Goal: Task Accomplishment & Management: Manage account settings

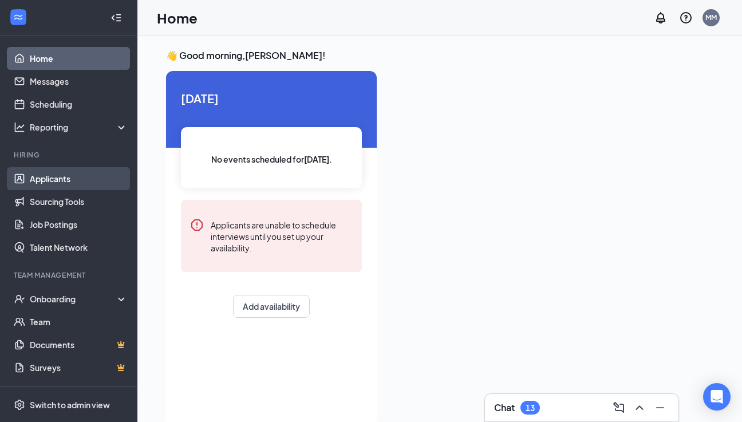
click at [60, 182] on link "Applicants" at bounding box center [79, 178] width 98 height 23
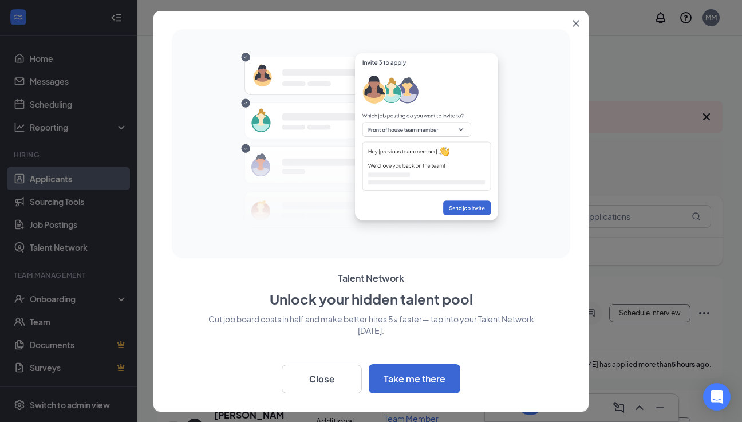
drag, startPoint x: 60, startPoint y: 182, endPoint x: 95, endPoint y: 266, distance: 91.9
click at [62, 182] on div at bounding box center [371, 211] width 742 height 422
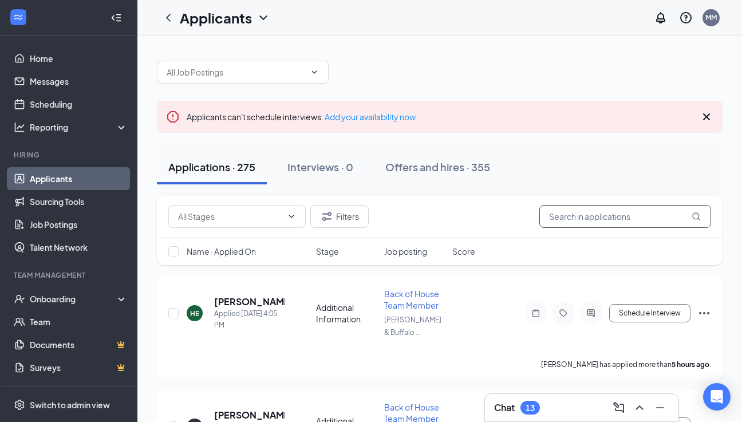
click at [572, 217] on input "text" at bounding box center [625, 216] width 172 height 23
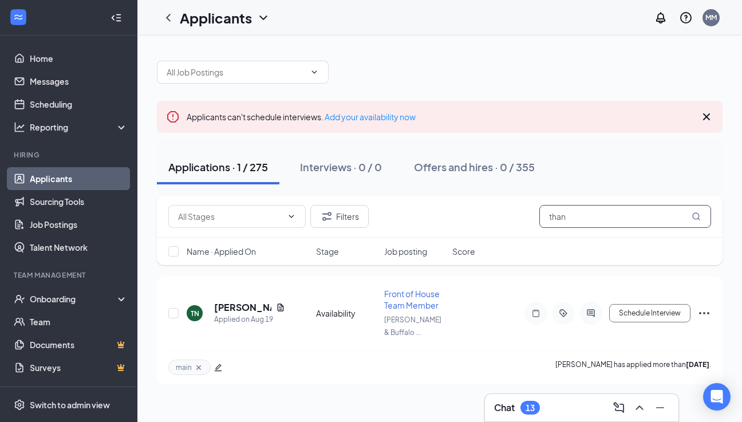
scroll to position [2, 0]
type input "[PERSON_NAME]"
click at [231, 309] on h5 "[PERSON_NAME]" at bounding box center [242, 307] width 57 height 13
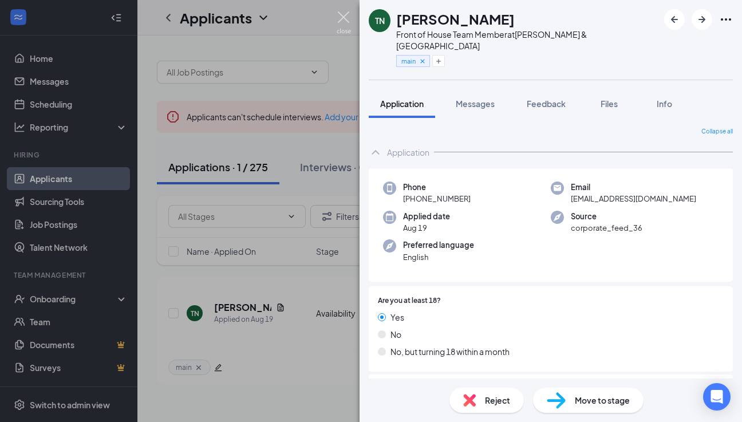
click at [345, 22] on img at bounding box center [344, 22] width 14 height 22
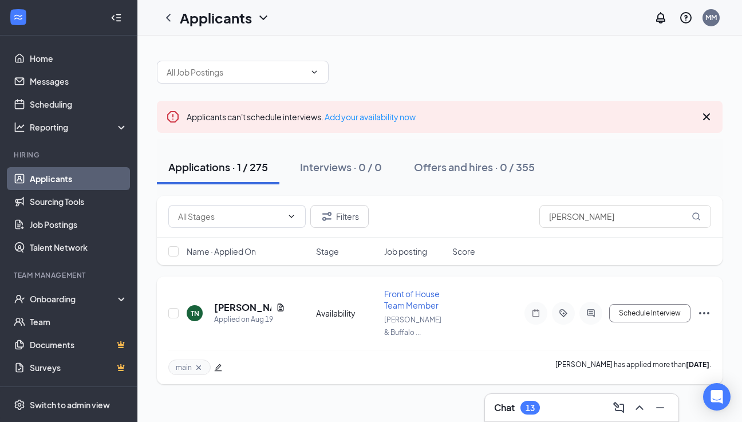
click at [701, 316] on icon "Ellipses" at bounding box center [704, 313] width 14 height 14
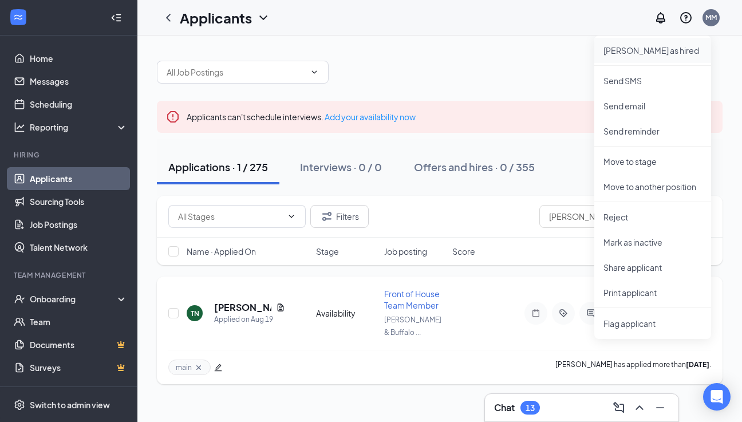
click at [661, 53] on p "[PERSON_NAME] as hired" at bounding box center [653, 50] width 98 height 11
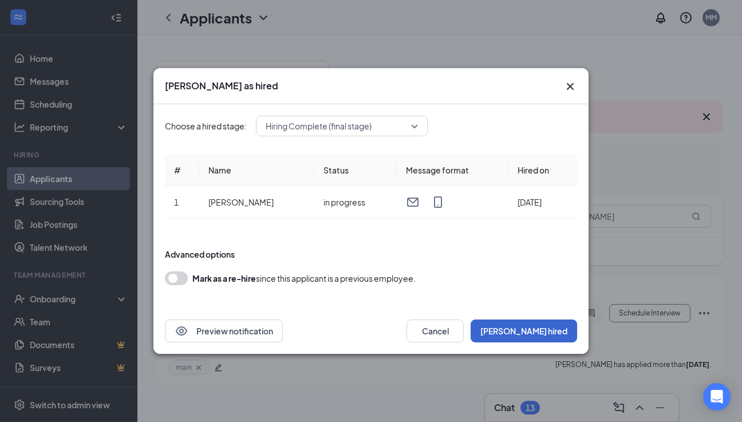
click at [559, 326] on button "[PERSON_NAME] hired" at bounding box center [524, 331] width 107 height 23
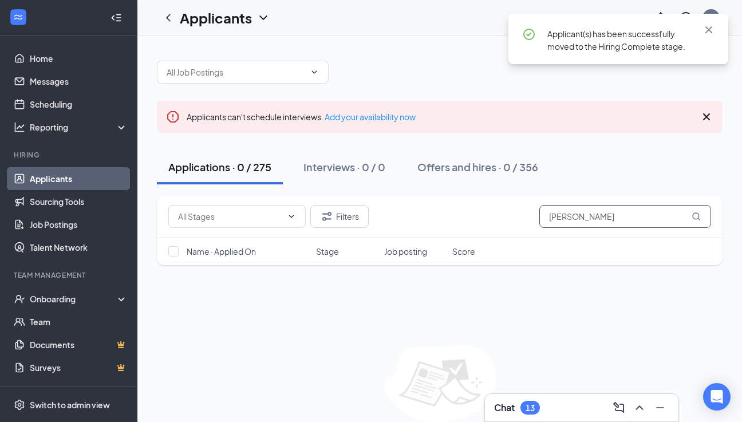
click at [598, 215] on input "[PERSON_NAME]" at bounding box center [625, 216] width 172 height 23
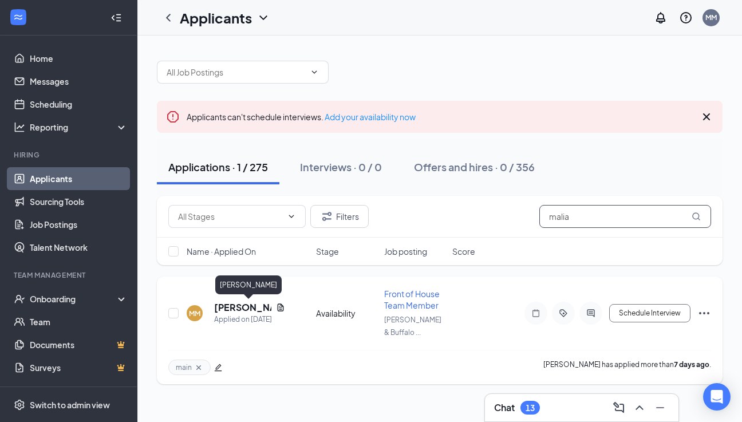
type input "malia"
click at [229, 308] on h5 "[PERSON_NAME]" at bounding box center [242, 307] width 57 height 13
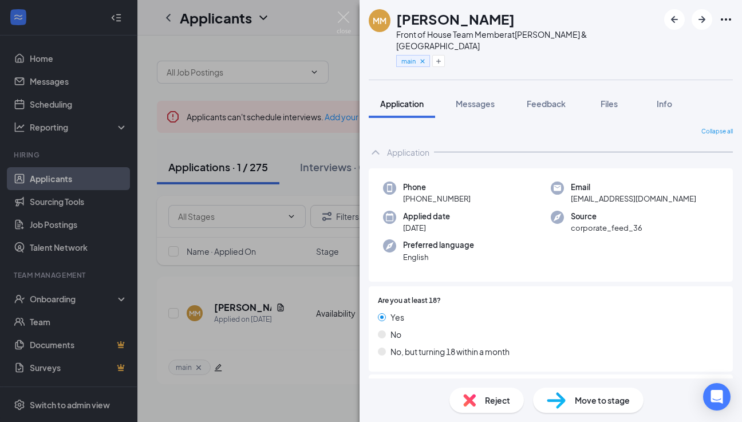
click at [254, 192] on div "MM [PERSON_NAME] Front of House Team Member at [PERSON_NAME][GEOGRAPHIC_DATA] m…" at bounding box center [371, 211] width 742 height 422
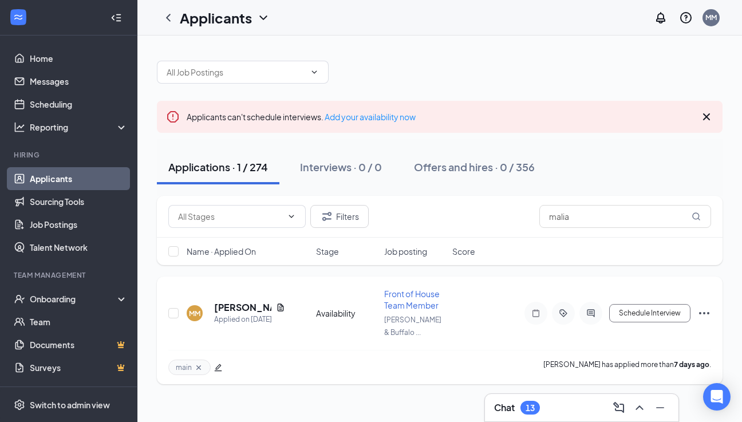
click at [706, 312] on icon "Ellipses" at bounding box center [704, 313] width 14 height 14
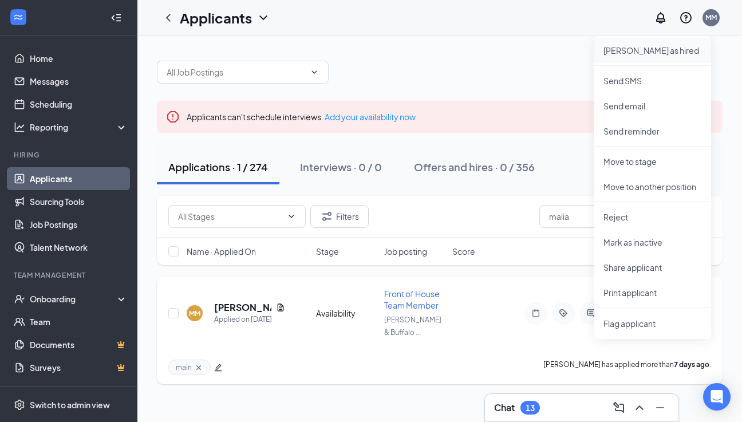
click at [634, 53] on p "[PERSON_NAME] as hired" at bounding box center [653, 50] width 98 height 11
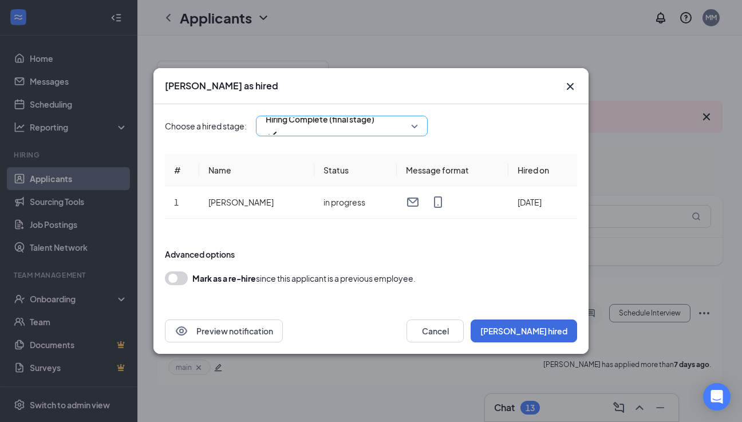
click at [420, 127] on div "Hiring Complete (final stage)" at bounding box center [342, 126] width 172 height 21
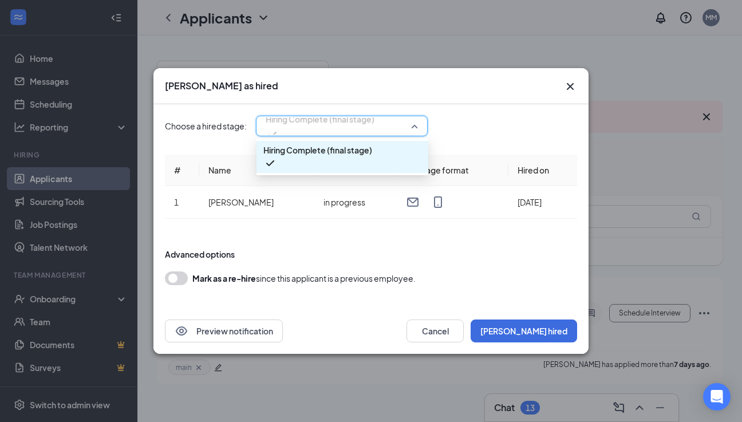
click at [458, 129] on div "Choose a hired stage: Hiring Complete (final stage) 3541018 Hiring Complete (fi…" at bounding box center [371, 126] width 412 height 21
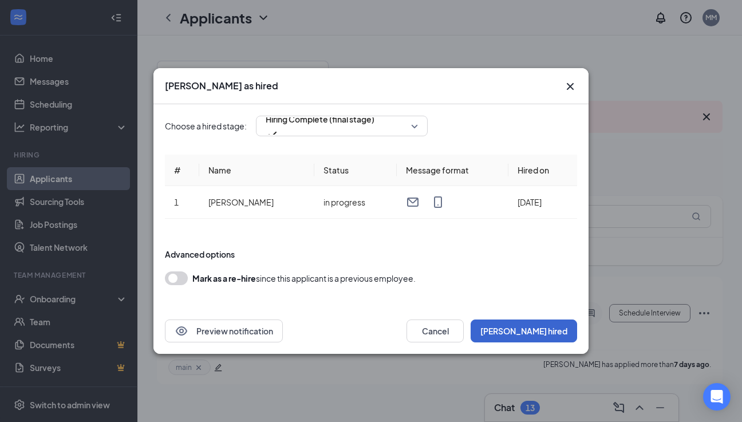
click at [554, 337] on button "[PERSON_NAME] hired" at bounding box center [524, 331] width 107 height 23
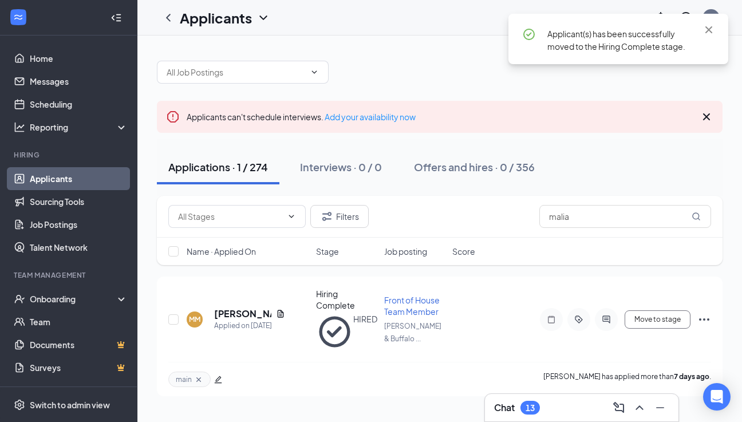
click at [103, 286] on li "Team Management Onboarding Team Documents Surveys" at bounding box center [68, 324] width 137 height 109
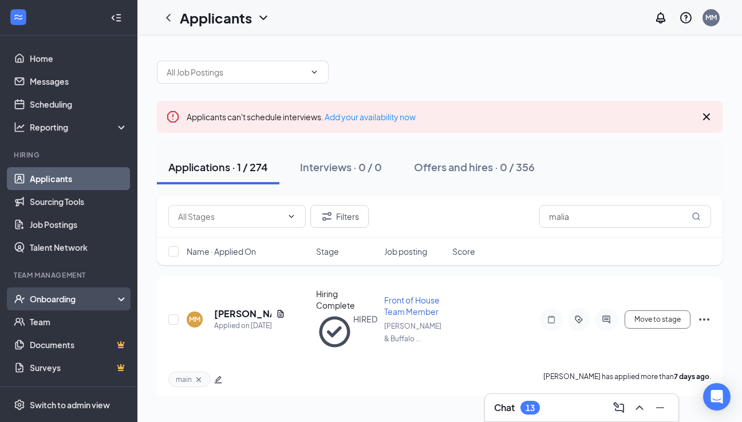
click at [105, 299] on div "Onboarding" at bounding box center [74, 298] width 88 height 11
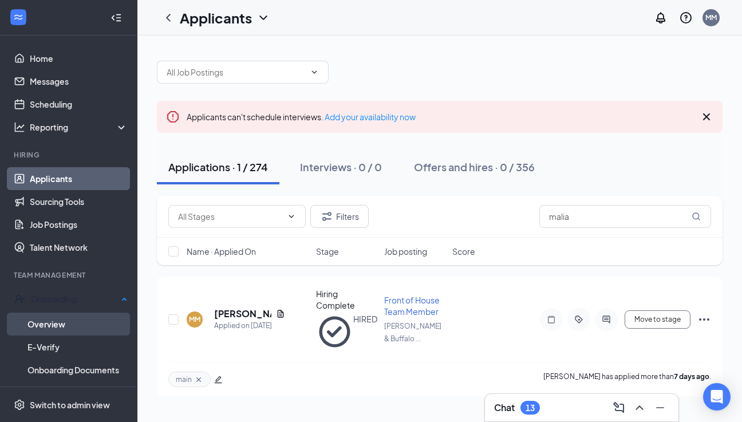
click at [99, 328] on link "Overview" at bounding box center [77, 324] width 100 height 23
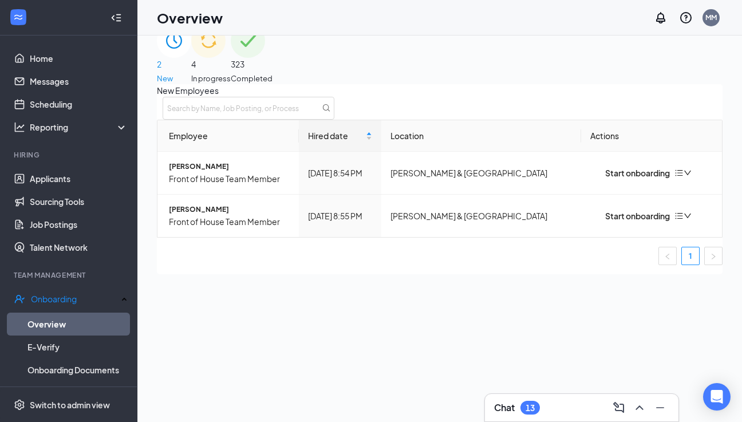
scroll to position [26, 0]
click at [615, 179] on div "Start onboarding" at bounding box center [630, 172] width 80 height 13
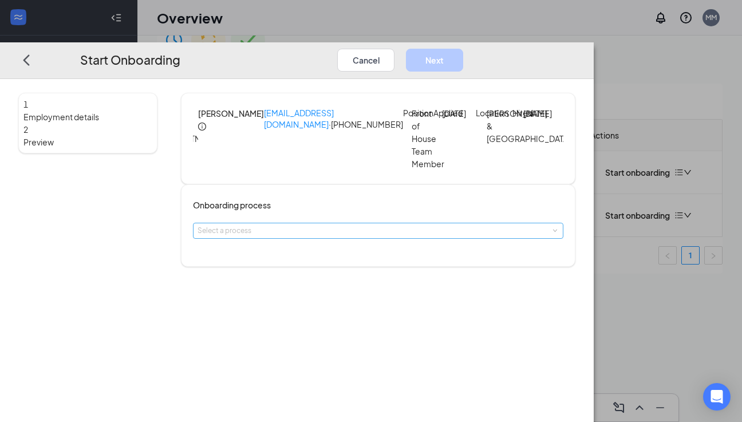
click at [337, 237] on div "Select a process" at bounding box center [376, 230] width 356 height 11
click at [335, 284] on li "New Hire On-boarding Packet" at bounding box center [334, 279] width 188 height 21
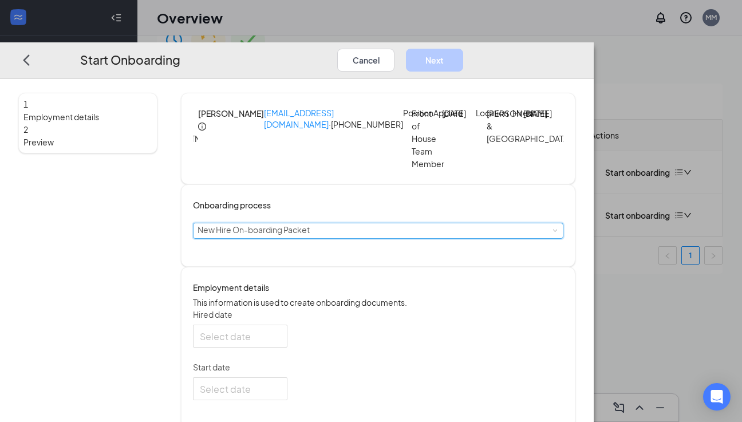
type input "[DATE]"
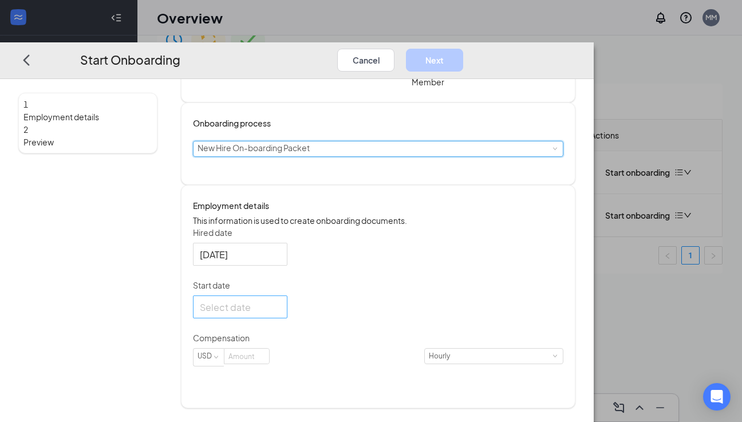
scroll to position [98, 0]
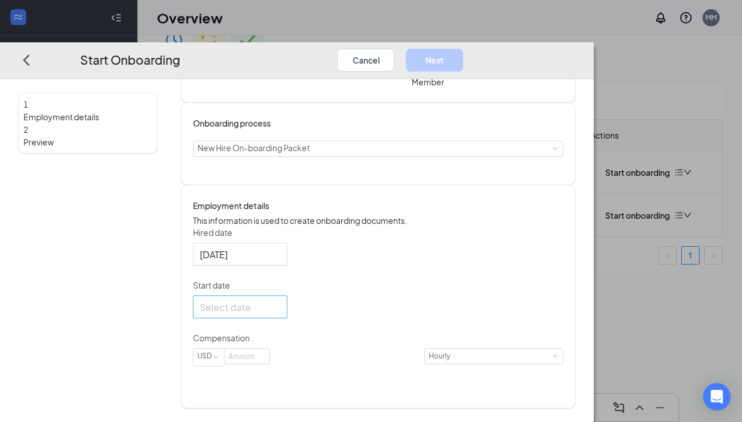
click at [281, 314] on div at bounding box center [240, 306] width 81 height 14
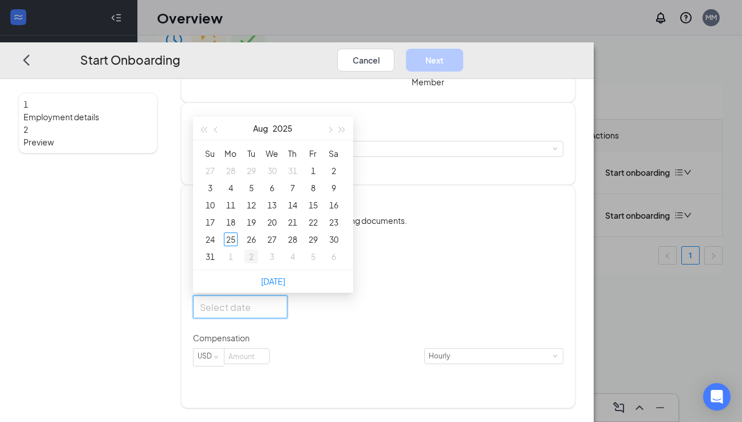
type input "[DATE]"
click at [258, 246] on div "26" at bounding box center [252, 239] width 14 height 14
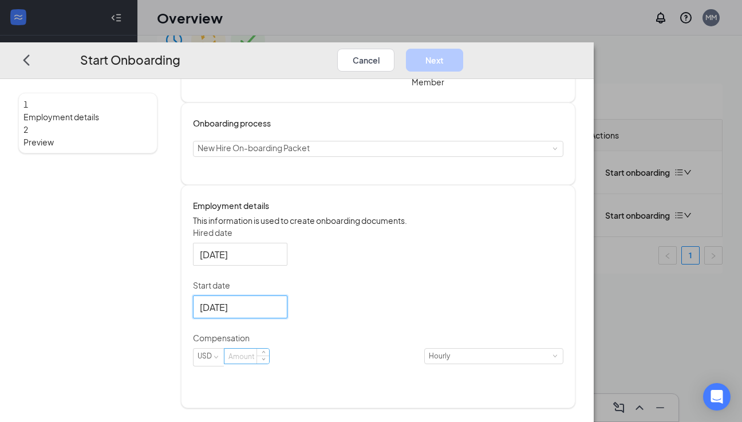
click at [269, 364] on input at bounding box center [246, 356] width 45 height 15
type input "0"
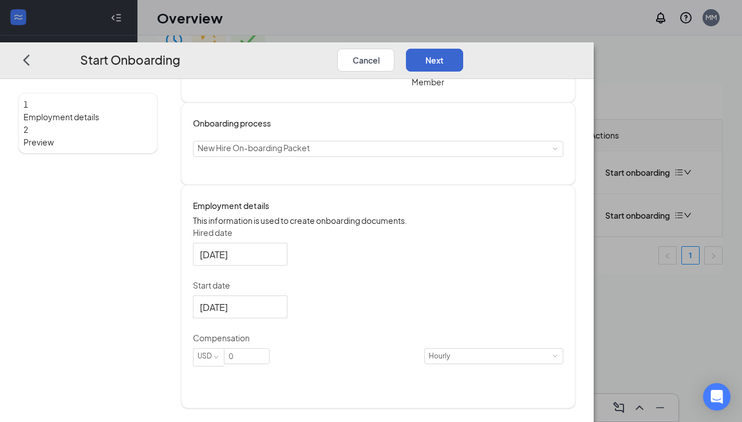
click at [463, 48] on button "Next" at bounding box center [434, 59] width 57 height 23
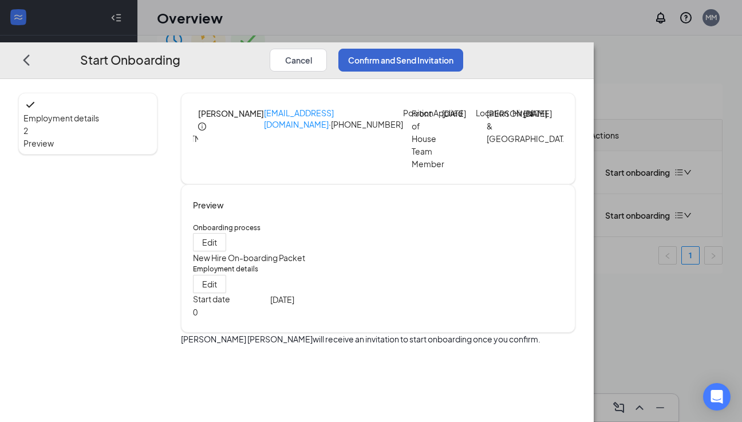
scroll to position [0, 0]
click at [463, 48] on button "Confirm and Send Invitation" at bounding box center [400, 59] width 125 height 23
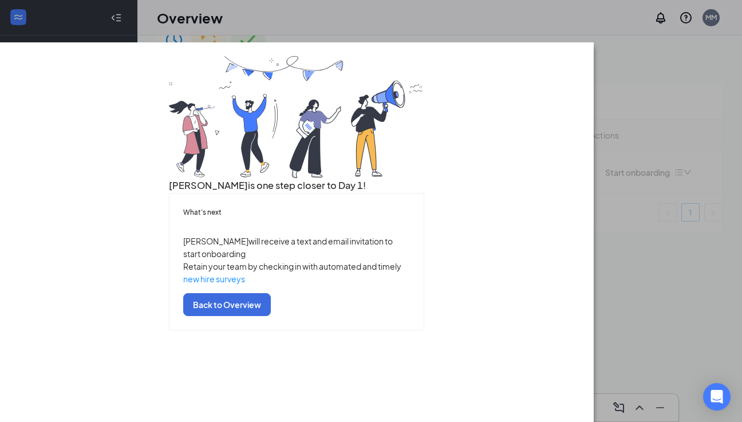
scroll to position [33, 0]
click at [271, 316] on button "Back to Overview" at bounding box center [227, 304] width 88 height 23
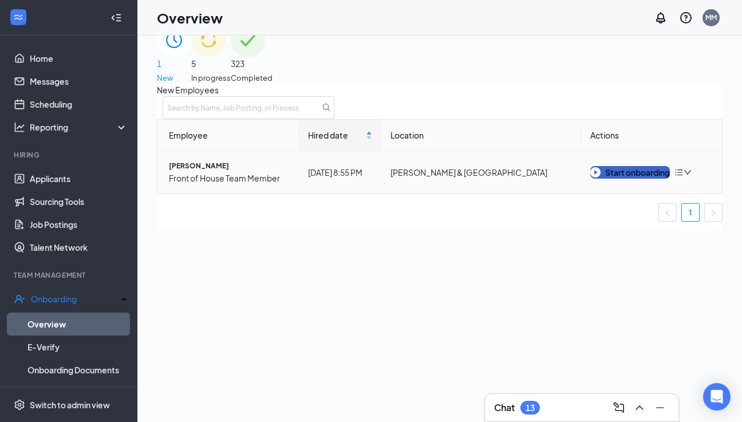
click at [657, 179] on div "Start onboarding" at bounding box center [630, 172] width 80 height 13
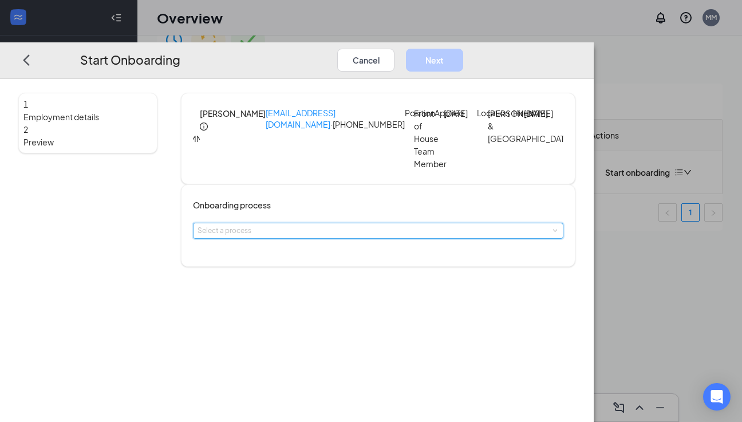
click at [337, 238] on div "Select a process" at bounding box center [378, 230] width 361 height 15
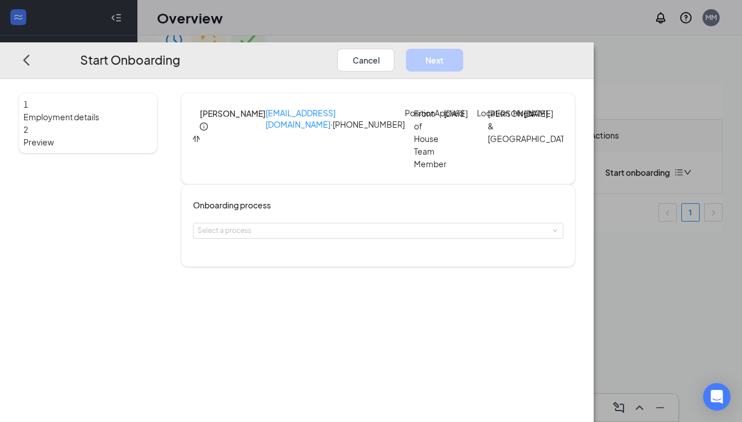
click at [337, 295] on div "1 Employment details 2 Preview MM [PERSON_NAME] [EMAIL_ADDRESS][DOMAIN_NAME] · …" at bounding box center [297, 250] width 594 height 343
click at [340, 237] on div "Select a process" at bounding box center [376, 230] width 356 height 11
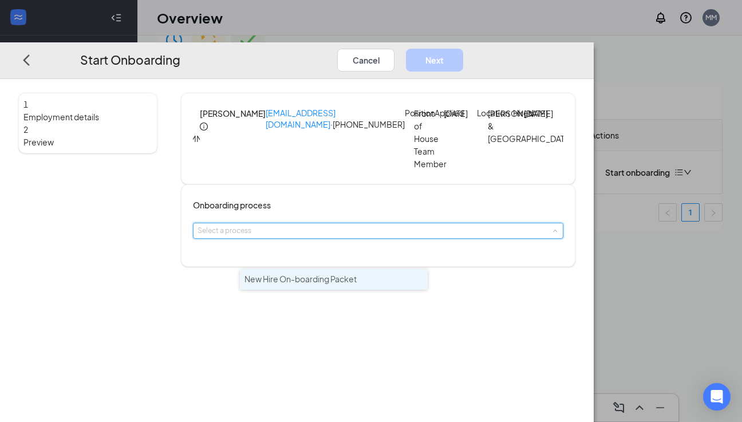
click at [342, 278] on span "New Hire On-boarding Packet" at bounding box center [301, 279] width 112 height 10
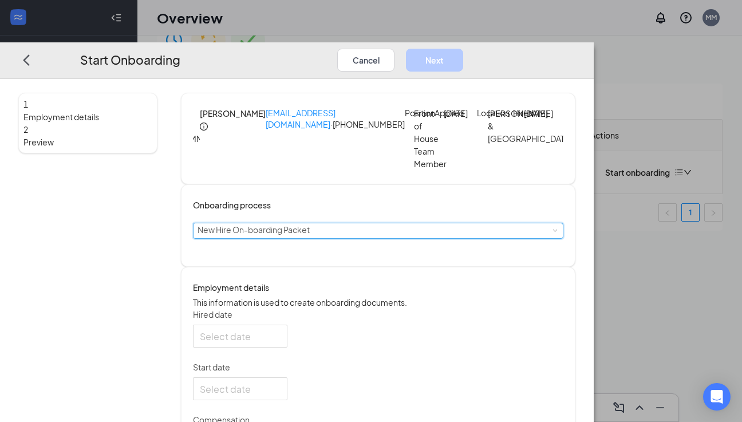
type input "[DATE]"
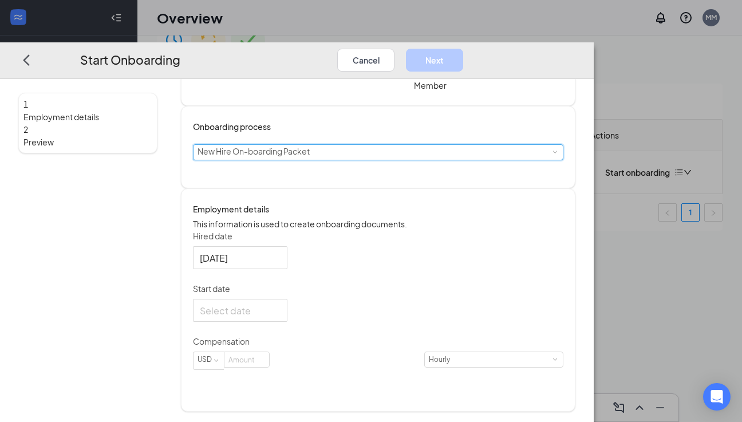
scroll to position [87, 0]
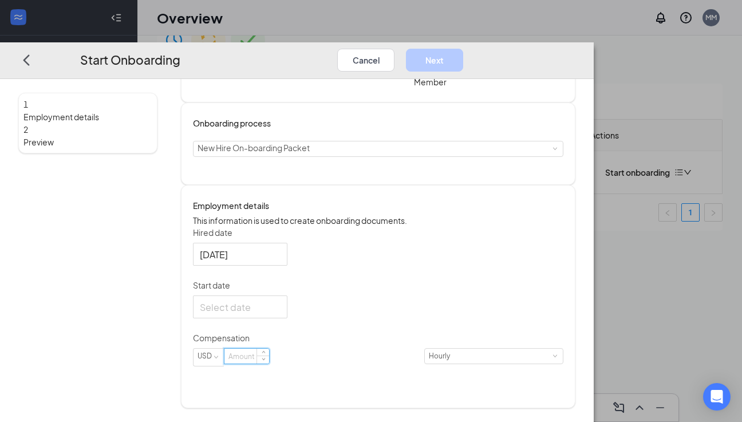
click at [269, 364] on input at bounding box center [246, 356] width 45 height 15
type input "0"
click at [281, 314] on div at bounding box center [240, 306] width 81 height 14
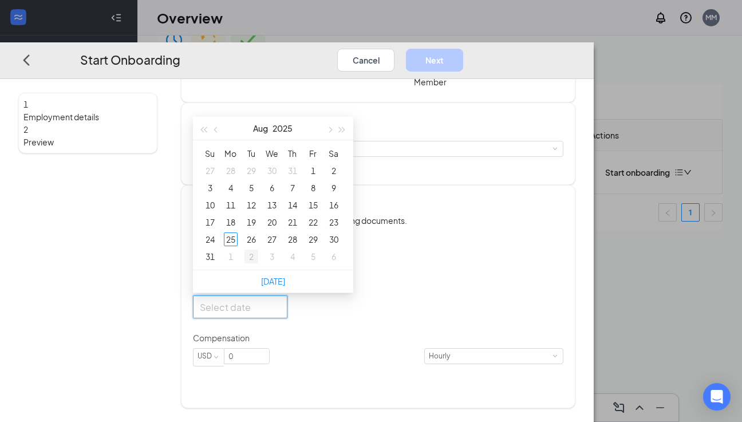
type input "[DATE]"
click at [258, 246] on div "26" at bounding box center [252, 239] width 14 height 14
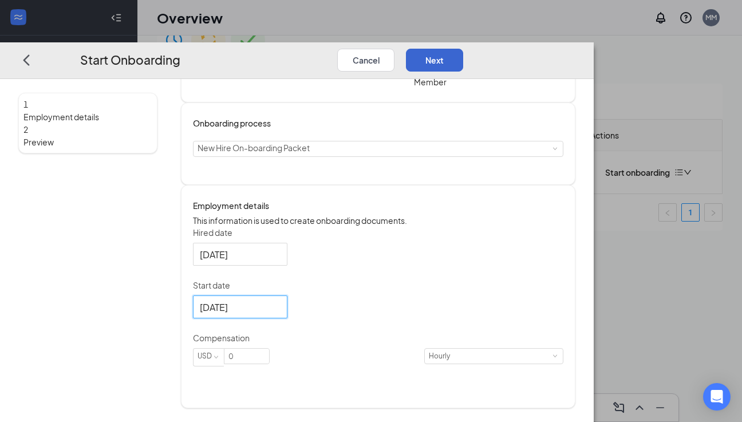
click at [463, 48] on button "Next" at bounding box center [434, 59] width 57 height 23
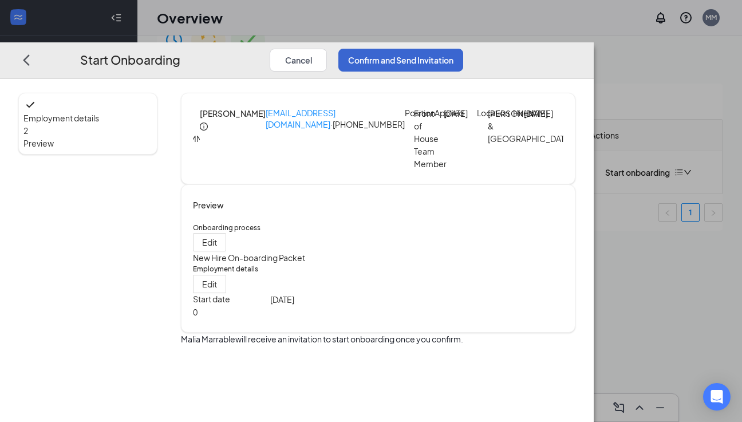
click at [463, 48] on button "Confirm and Send Invitation" at bounding box center [400, 59] width 125 height 23
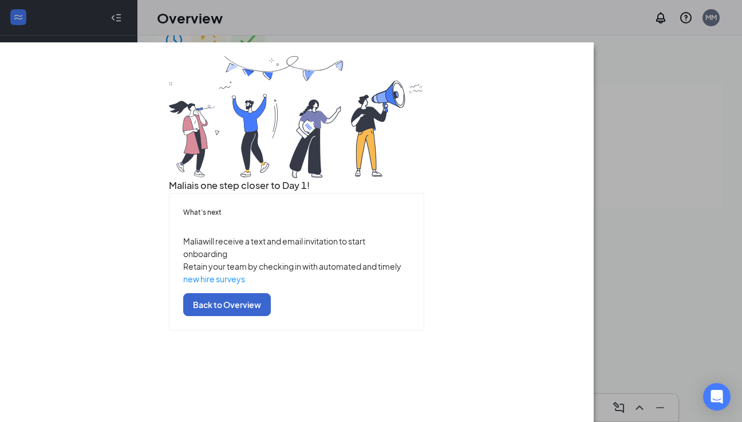
scroll to position [33, 0]
click at [271, 316] on button "Back to Overview" at bounding box center [227, 304] width 88 height 23
